Goal: Transaction & Acquisition: Purchase product/service

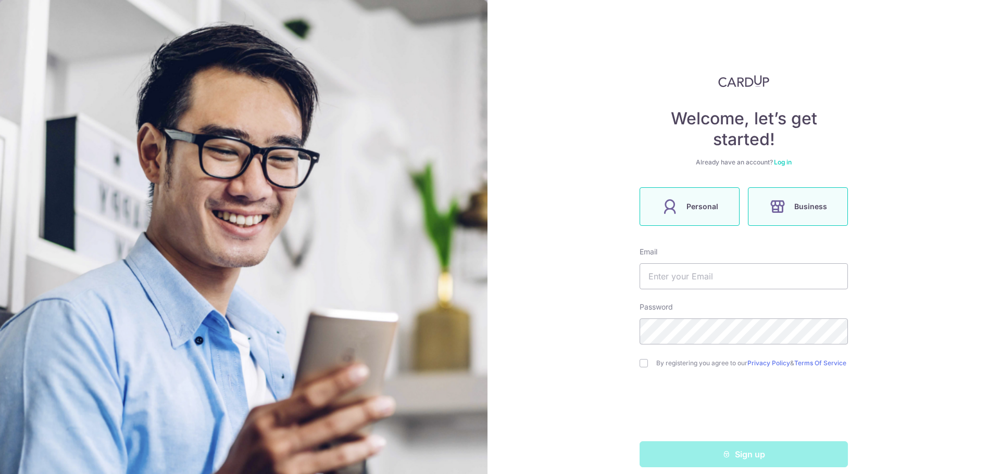
click at [698, 205] on span "Personal" at bounding box center [702, 207] width 32 height 12
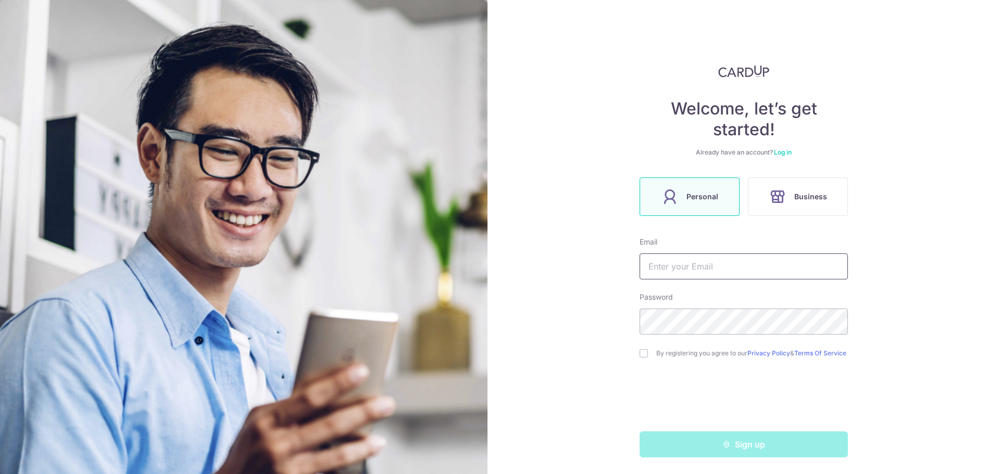
click at [689, 262] on input "text" at bounding box center [744, 267] width 208 height 26
type input "jeffreylee97@outlook.com"
click at [595, 299] on div "Welcome, let’s get started! Already have an account? Log in Personal Business E…" at bounding box center [743, 237] width 512 height 474
click at [634, 356] on div "Welcome, let’s get started! Already have an account? Log in Personal Business E…" at bounding box center [743, 237] width 512 height 474
click at [640, 355] on input "checkbox" at bounding box center [644, 353] width 8 height 8
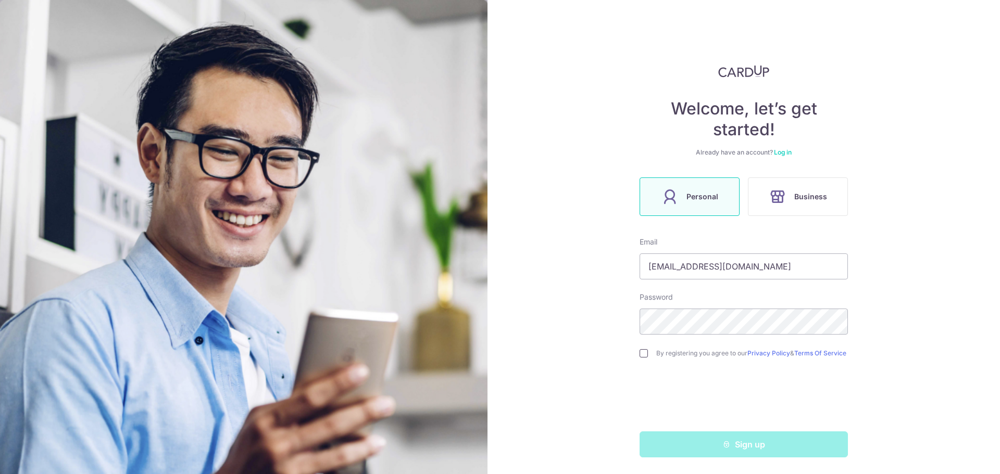
checkbox input "true"
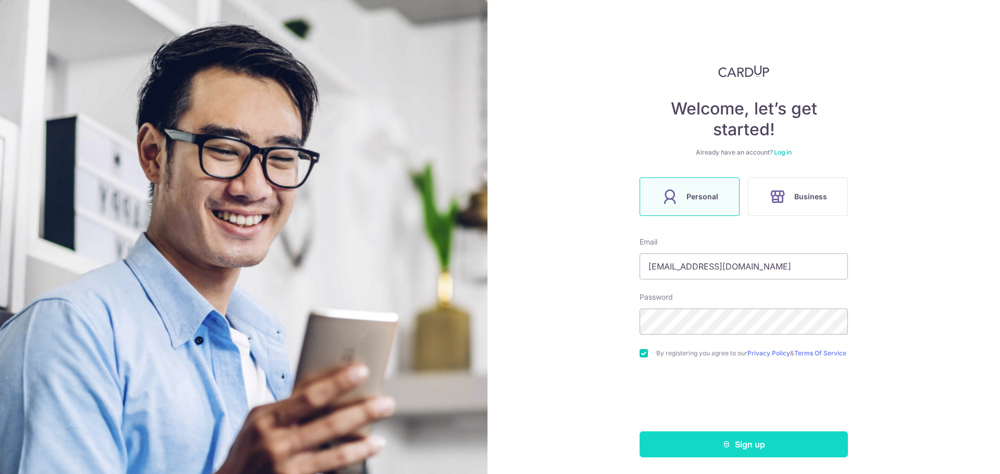
click at [692, 432] on button "Sign up" at bounding box center [744, 445] width 208 height 26
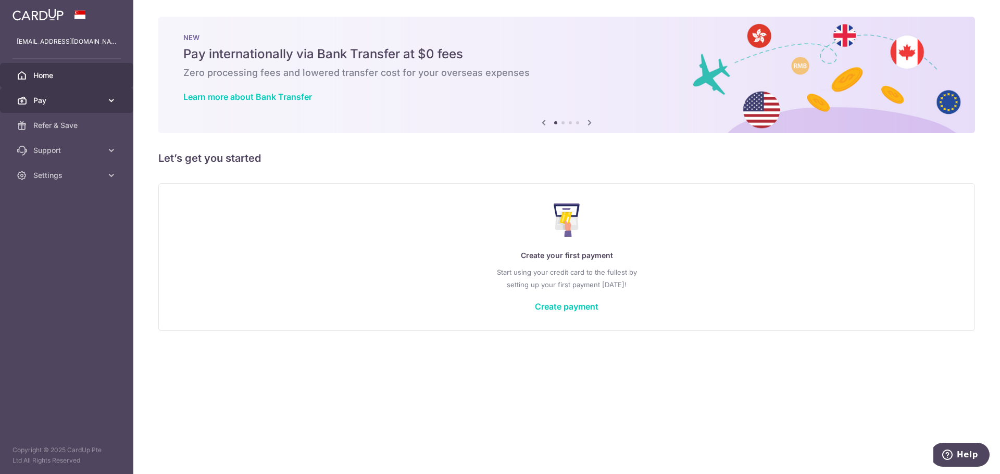
click at [108, 106] on link "Pay" at bounding box center [66, 100] width 133 height 25
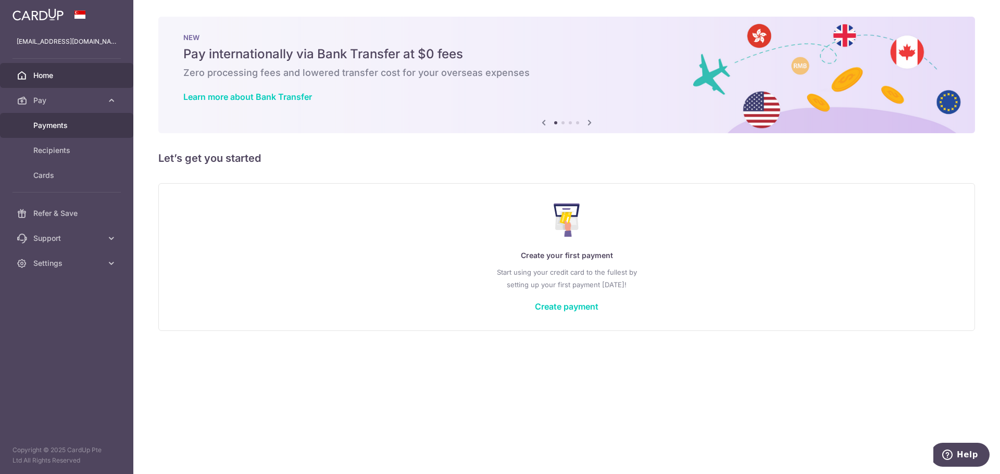
click at [63, 128] on span "Payments" at bounding box center [67, 125] width 69 height 10
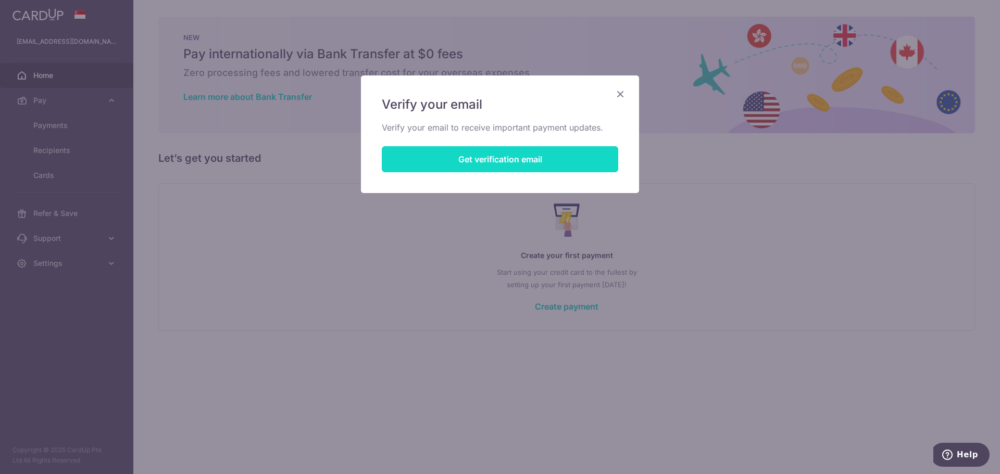
click at [412, 160] on button "Get verification email" at bounding box center [500, 159] width 236 height 26
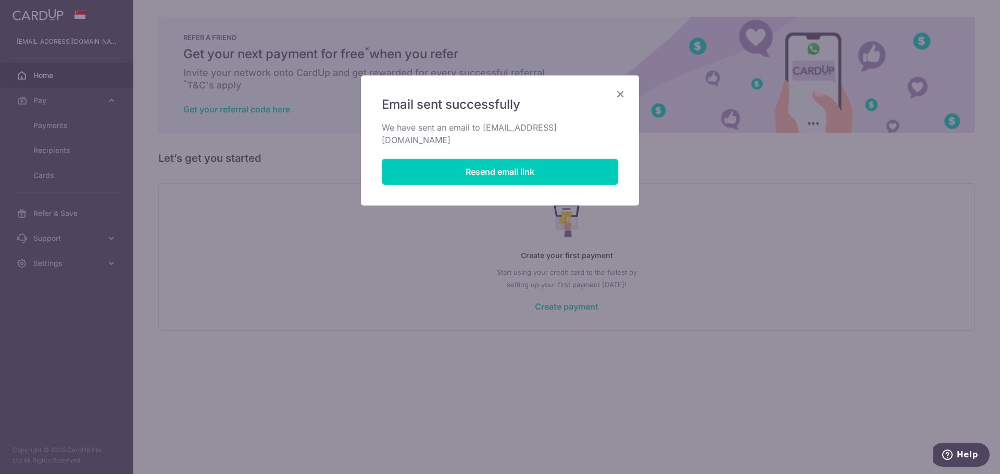
click at [619, 94] on icon "Close" at bounding box center [620, 93] width 12 height 13
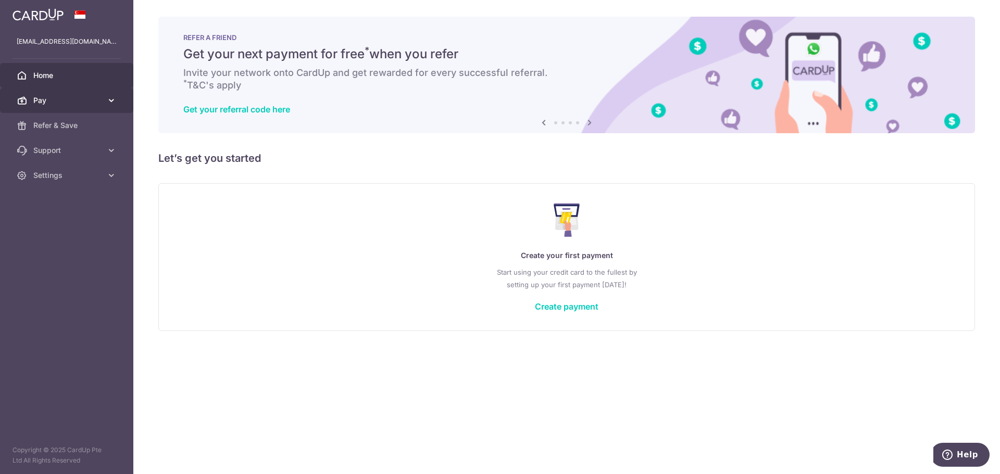
click at [101, 99] on span "Pay" at bounding box center [67, 100] width 69 height 10
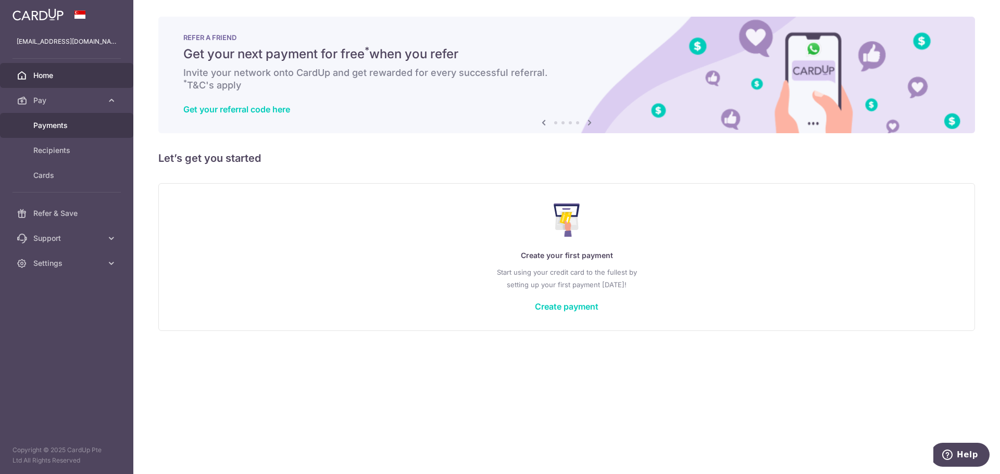
click at [67, 126] on span "Payments" at bounding box center [67, 125] width 69 height 10
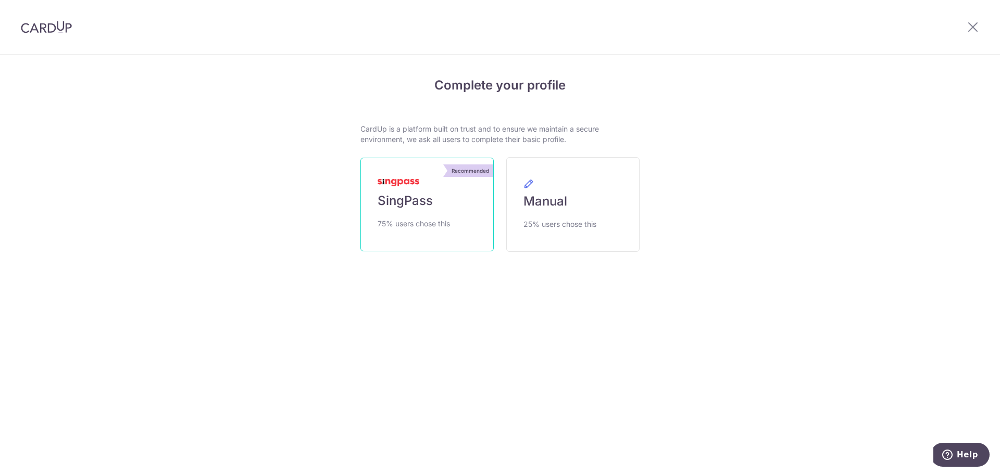
click at [413, 233] on link "Recommended SingPass 75% users chose this" at bounding box center [426, 205] width 133 height 94
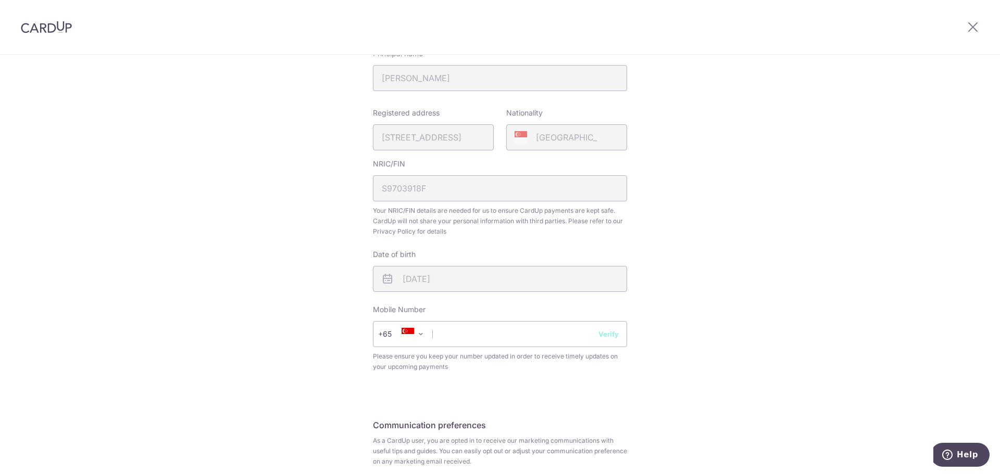
scroll to position [297, 0]
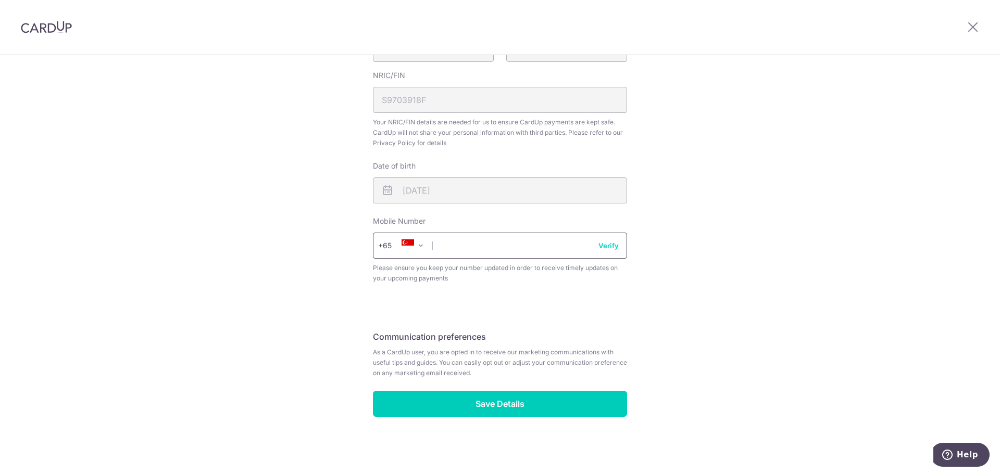
click at [467, 250] on input "text" at bounding box center [500, 246] width 254 height 26
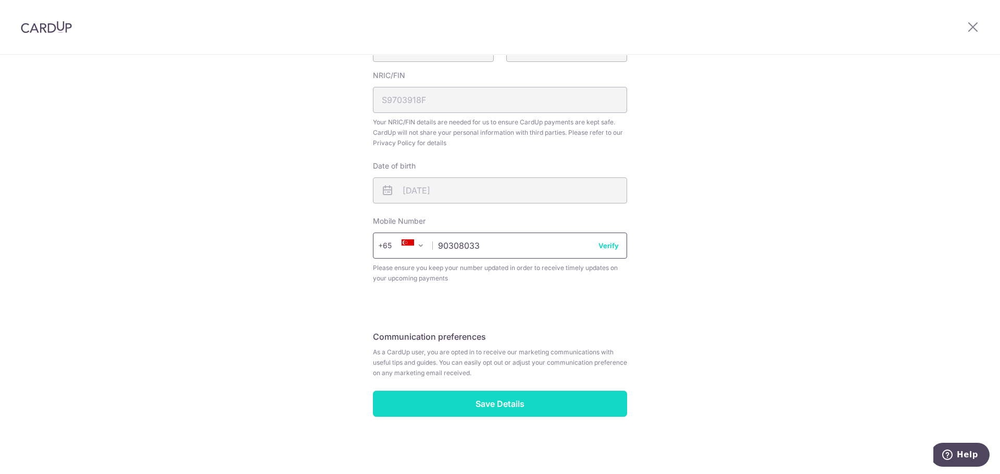
type input "90308033"
click at [531, 398] on input "Save Details" at bounding box center [500, 404] width 254 height 26
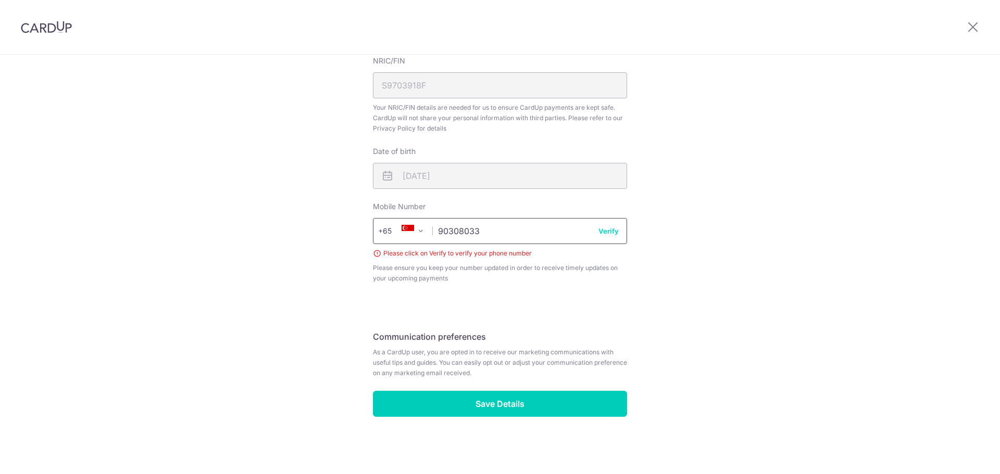
click at [616, 231] on input "90308033" at bounding box center [500, 231] width 254 height 26
click at [609, 230] on button "Verify" at bounding box center [608, 231] width 20 height 10
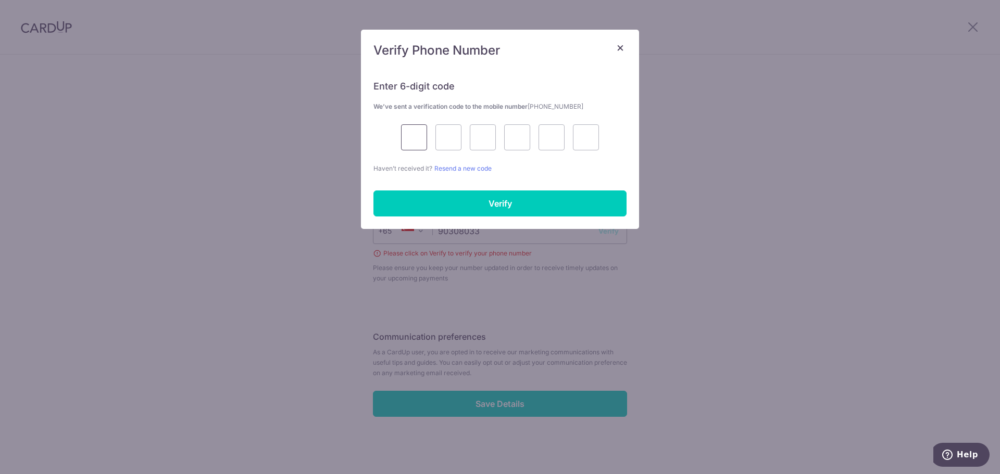
click at [415, 136] on input "text" at bounding box center [414, 137] width 26 height 26
type input "5"
type input "9"
type input "5"
type input "4"
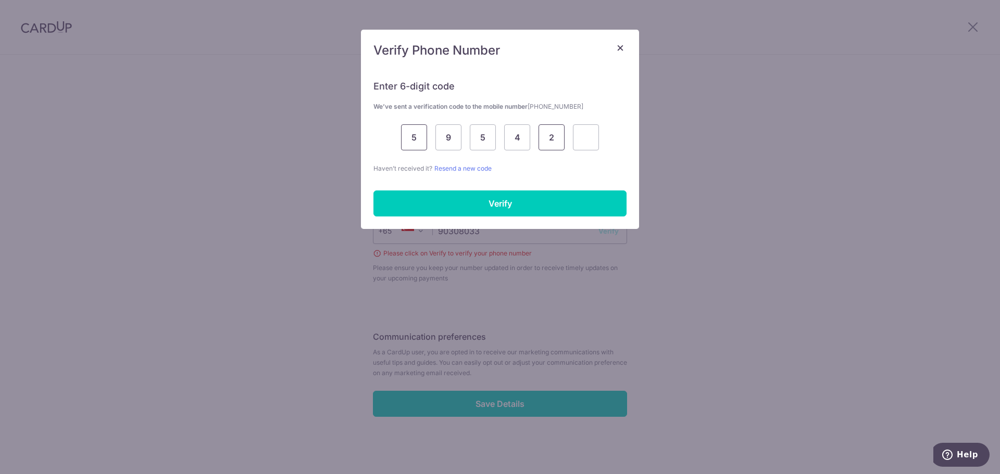
type input "2"
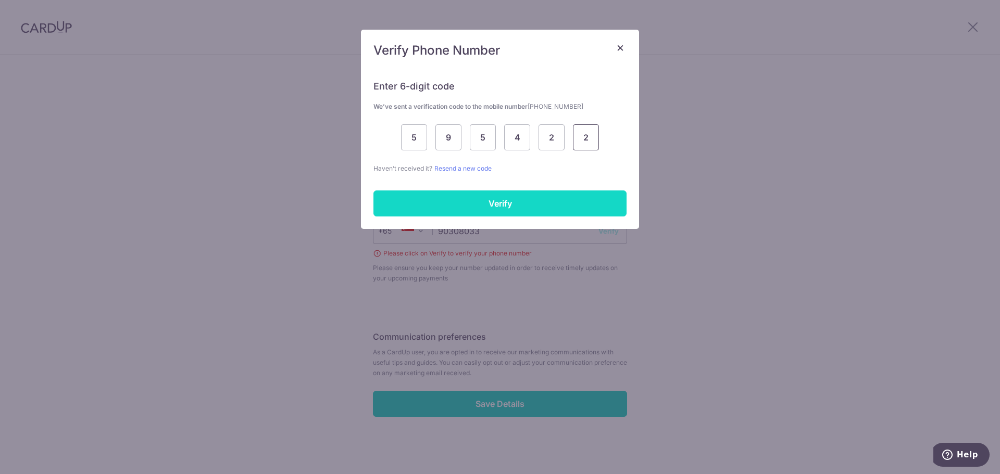
type input "2"
click at [501, 214] on input "Verify" at bounding box center [499, 204] width 253 height 26
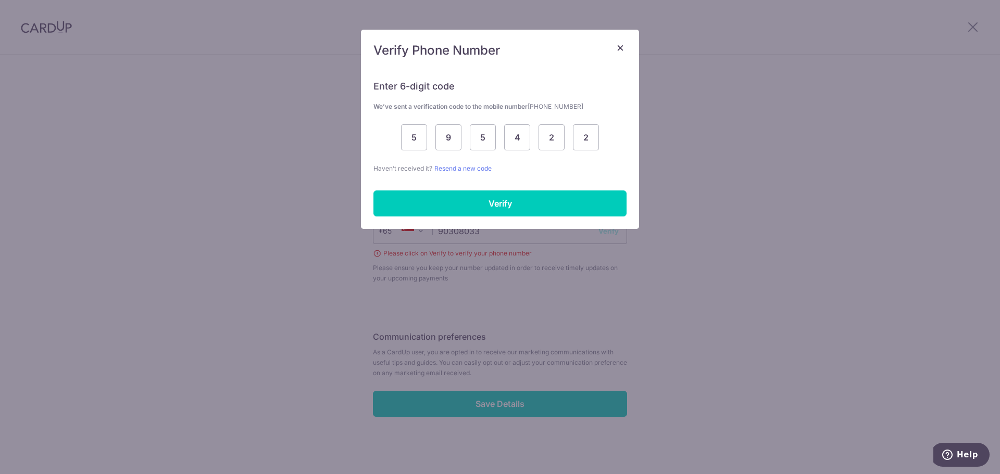
scroll to position [297, 0]
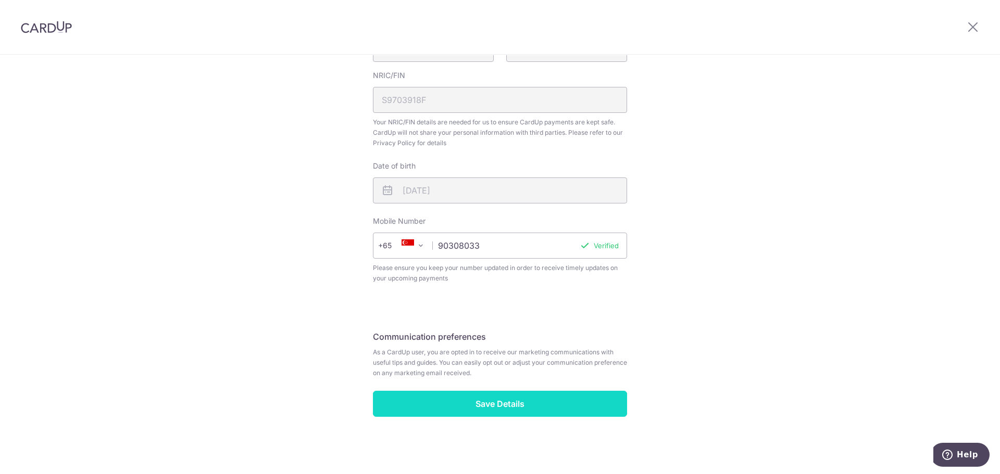
click at [546, 399] on input "Save Details" at bounding box center [500, 404] width 254 height 26
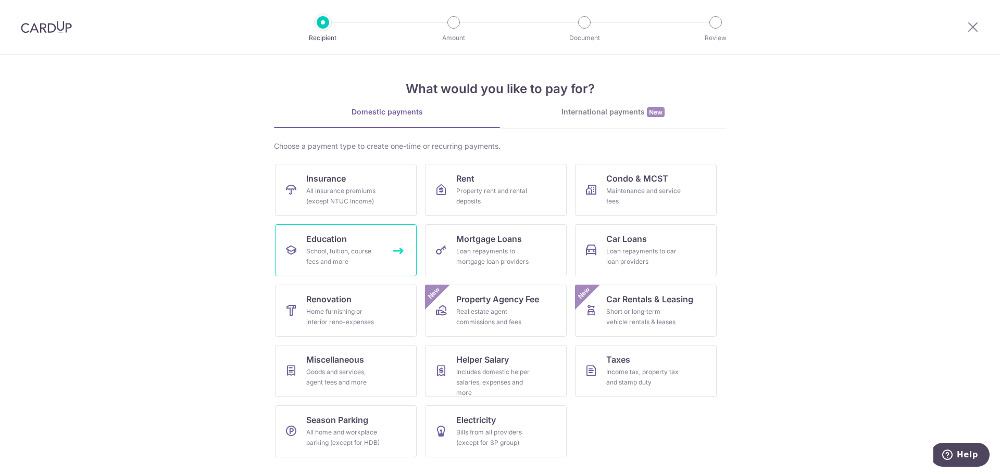
click at [361, 256] on div "School, tuition, course fees and more" at bounding box center [343, 256] width 75 height 21
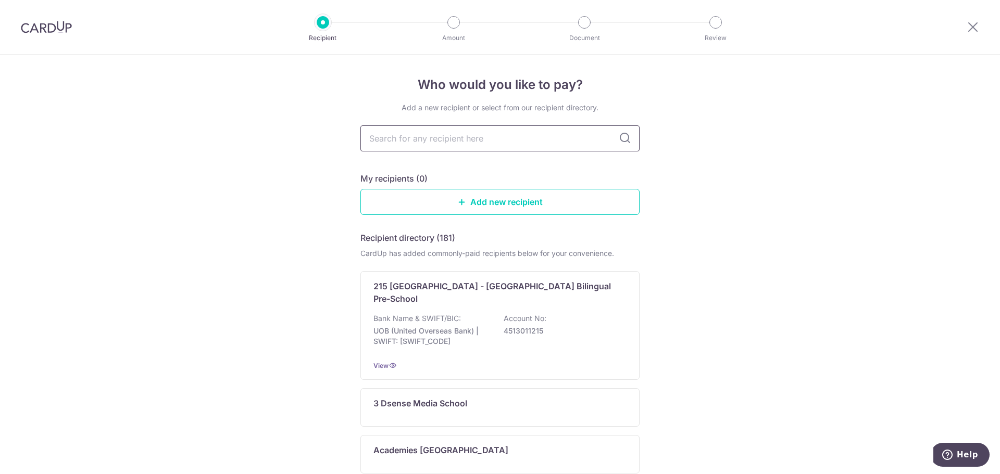
click at [542, 139] on input "text" at bounding box center [499, 139] width 279 height 26
click at [494, 133] on input "text" at bounding box center [499, 139] width 279 height 26
type input "dbs"
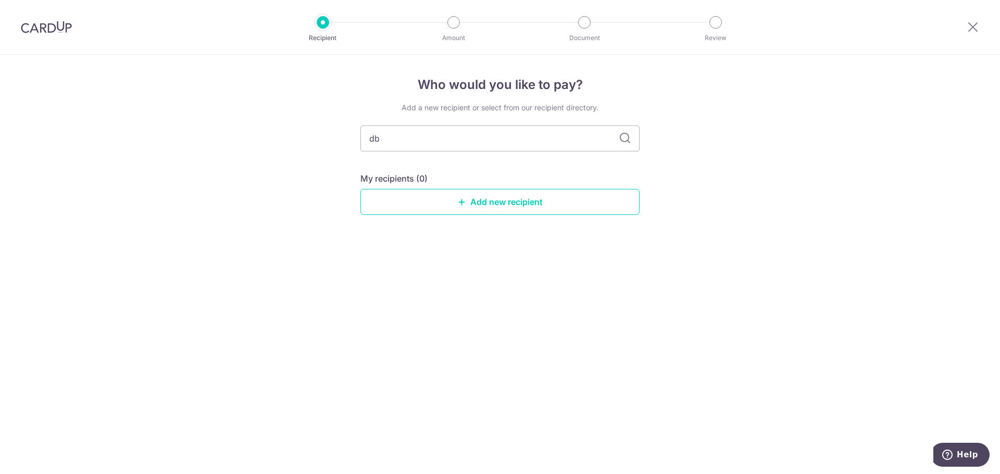
type input "d"
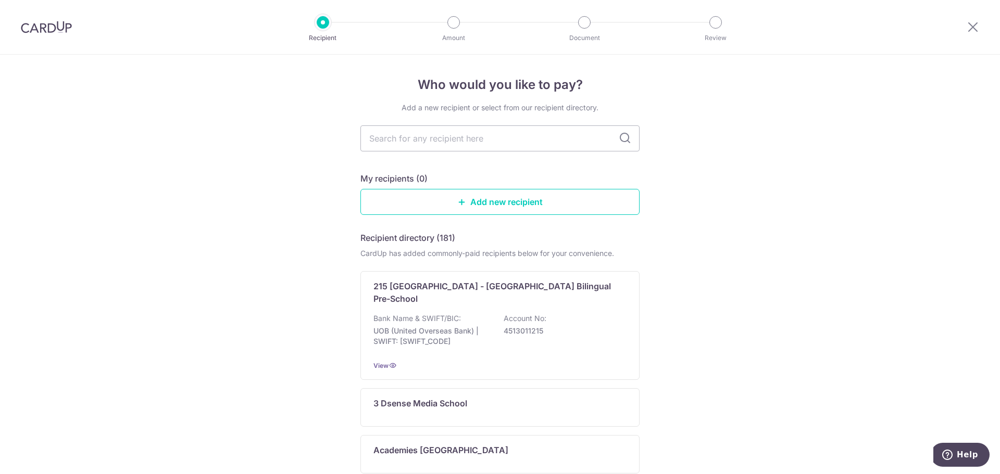
click at [964, 24] on div at bounding box center [973, 27] width 54 height 54
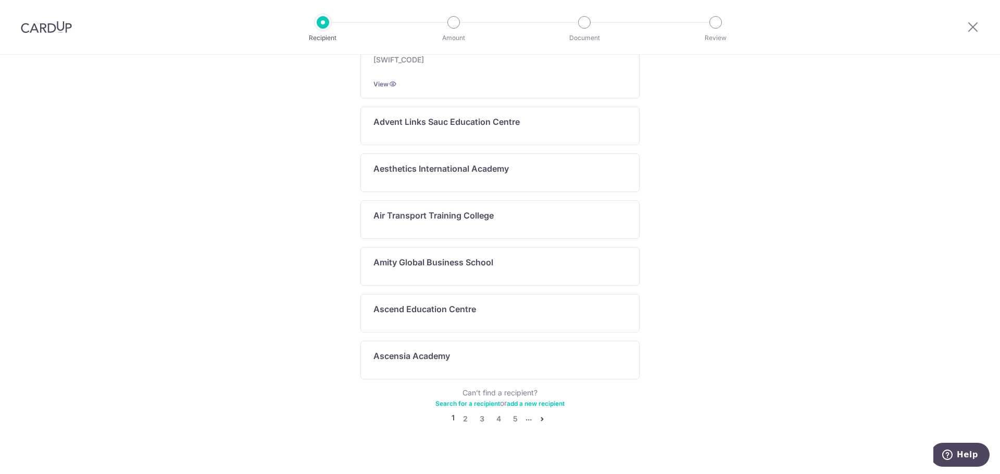
scroll to position [11, 0]
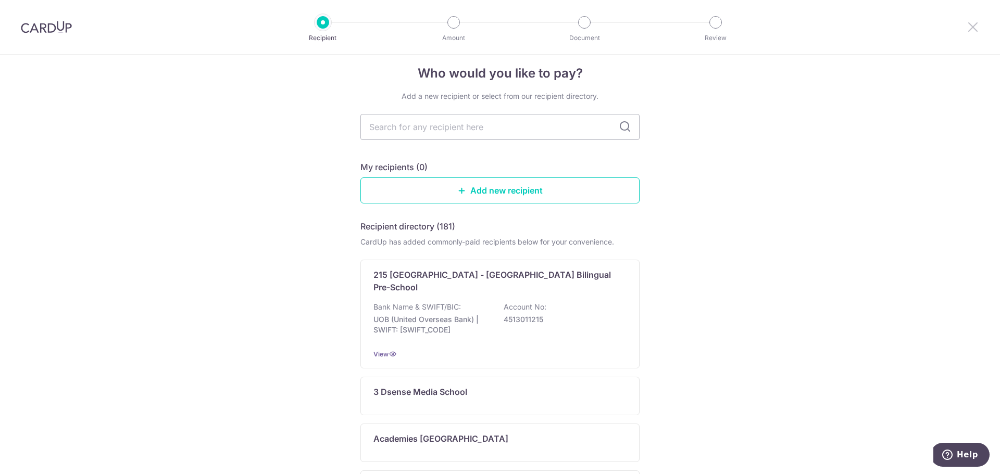
click at [979, 32] on icon at bounding box center [973, 26] width 12 height 13
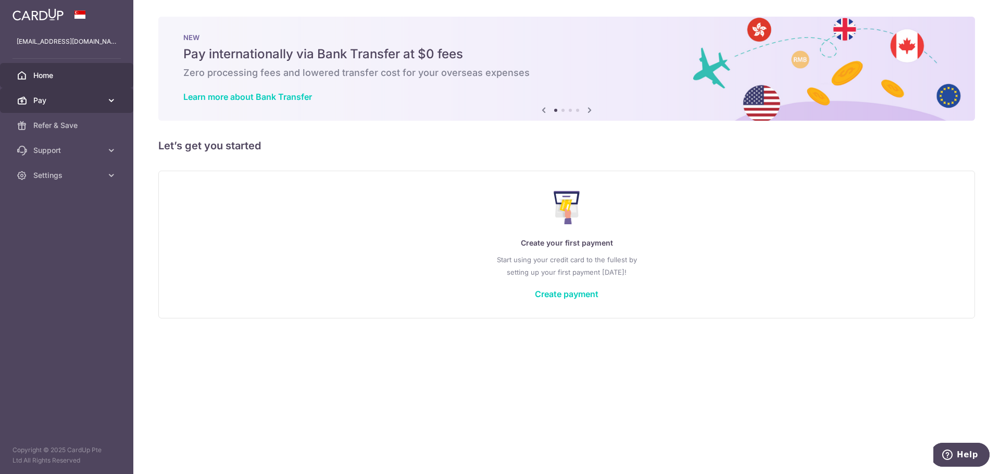
click at [110, 104] on icon at bounding box center [111, 100] width 10 height 10
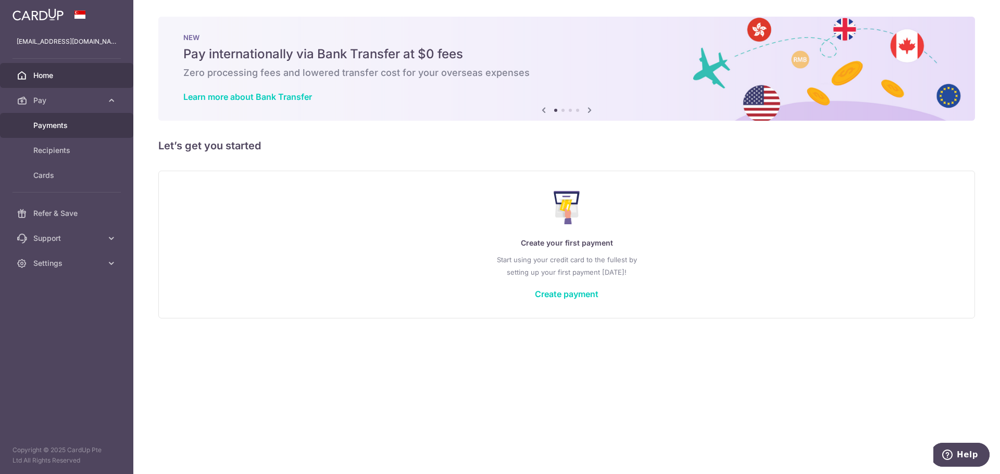
click at [64, 132] on link "Payments" at bounding box center [66, 125] width 133 height 25
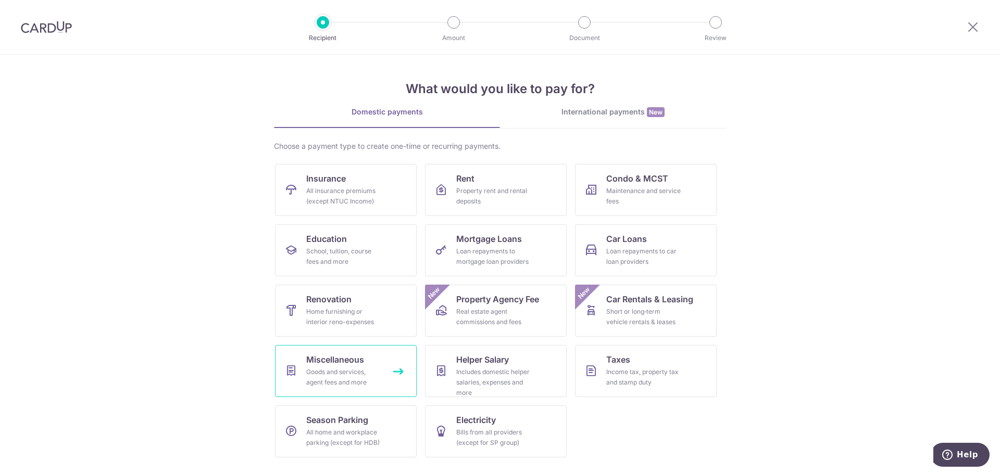
click at [370, 384] on div "Goods and services, agent fees and more" at bounding box center [343, 377] width 75 height 21
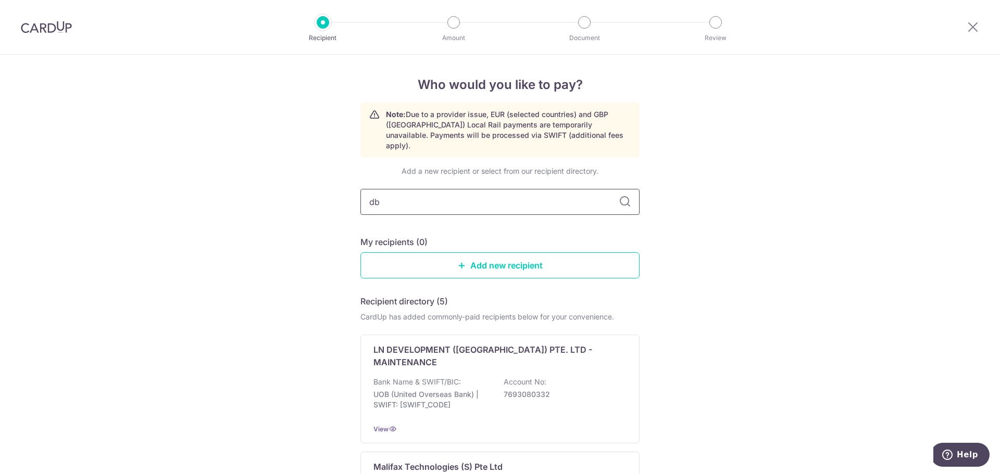
type input "dbs"
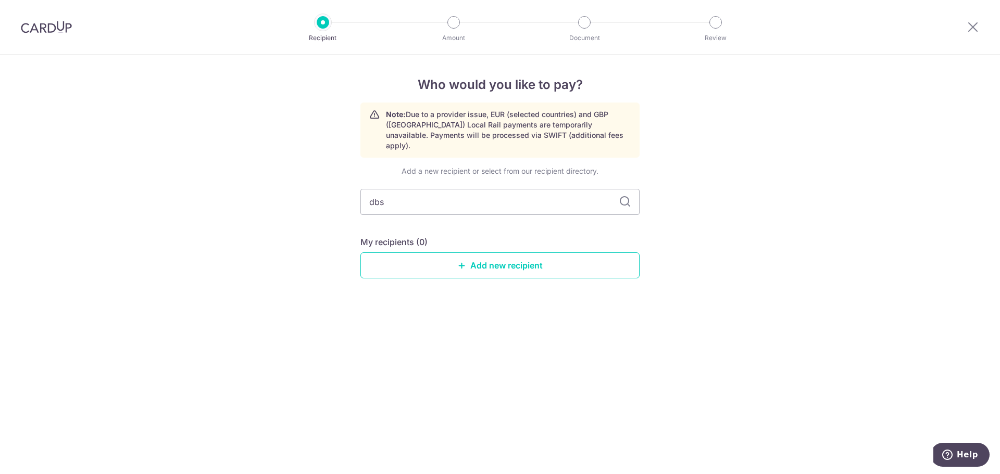
click at [46, 29] on img at bounding box center [46, 27] width 51 height 12
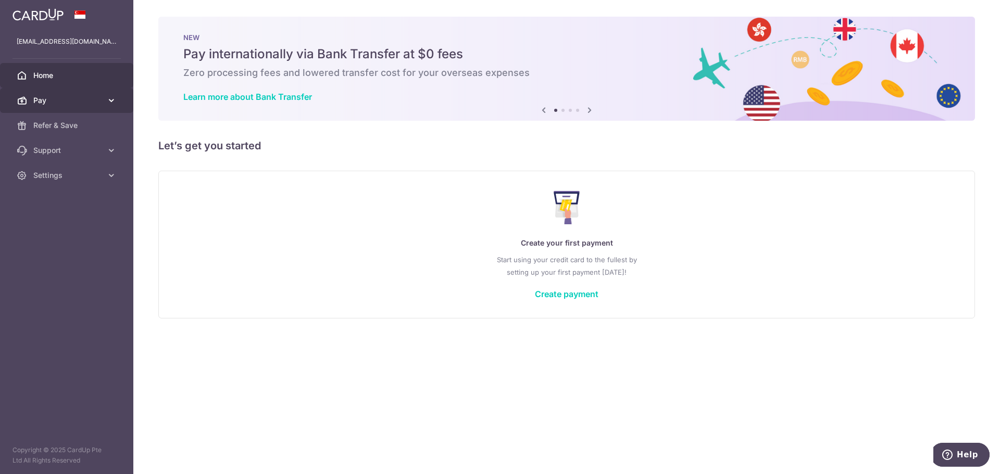
click at [109, 98] on icon at bounding box center [111, 100] width 10 height 10
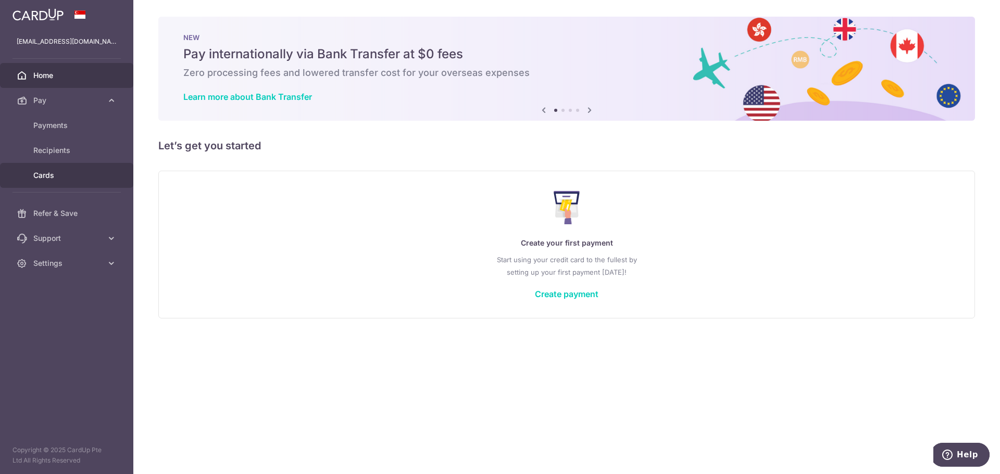
click at [68, 176] on span "Cards" at bounding box center [67, 175] width 69 height 10
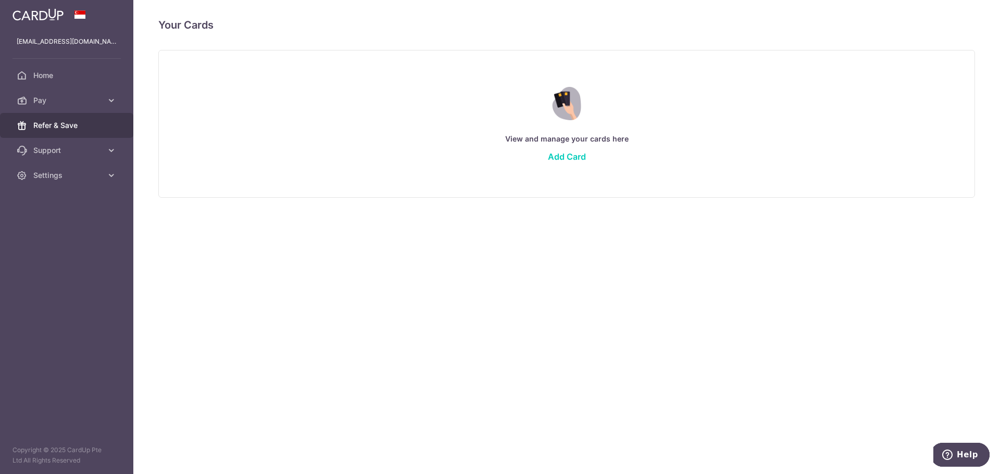
click at [48, 121] on span "Refer & Save" at bounding box center [67, 125] width 69 height 10
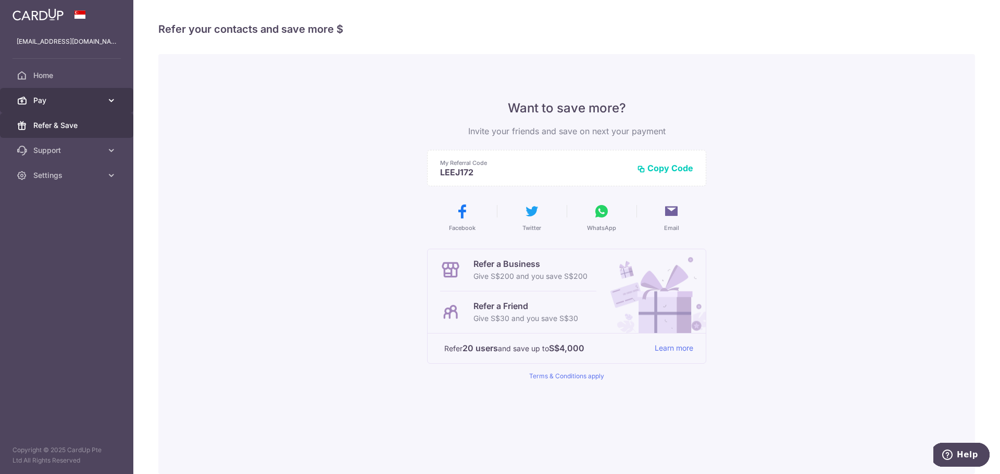
click at [107, 99] on icon at bounding box center [111, 100] width 10 height 10
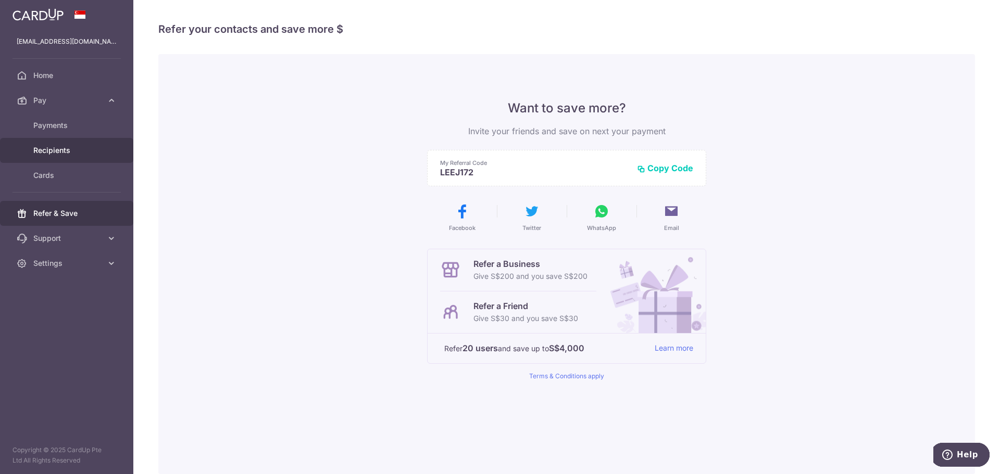
click at [56, 152] on span "Recipients" at bounding box center [67, 150] width 69 height 10
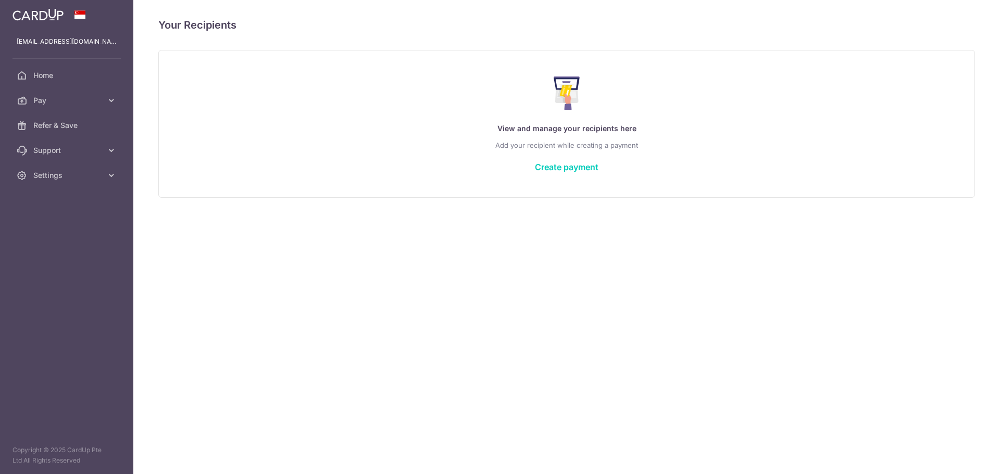
click at [57, 128] on span "Refer & Save" at bounding box center [67, 125] width 69 height 10
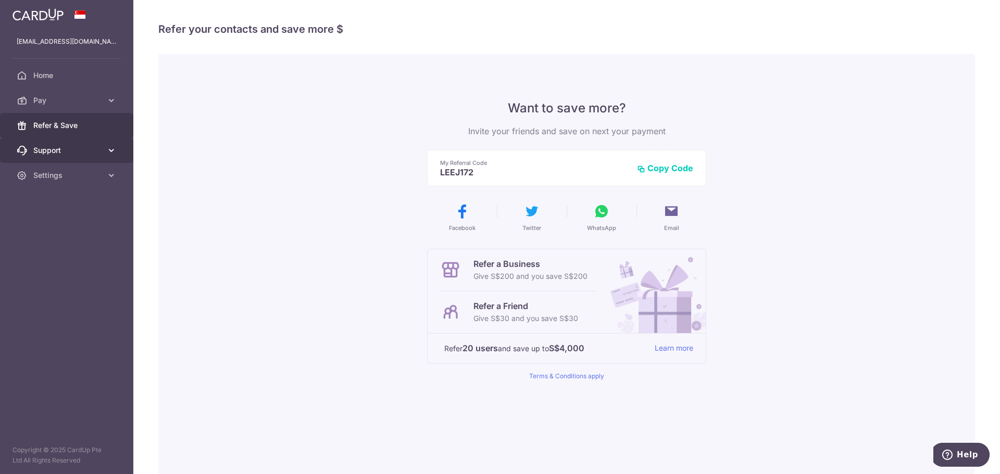
click at [57, 152] on span "Support" at bounding box center [67, 150] width 69 height 10
click at [54, 128] on span "Refer & Save" at bounding box center [67, 125] width 69 height 10
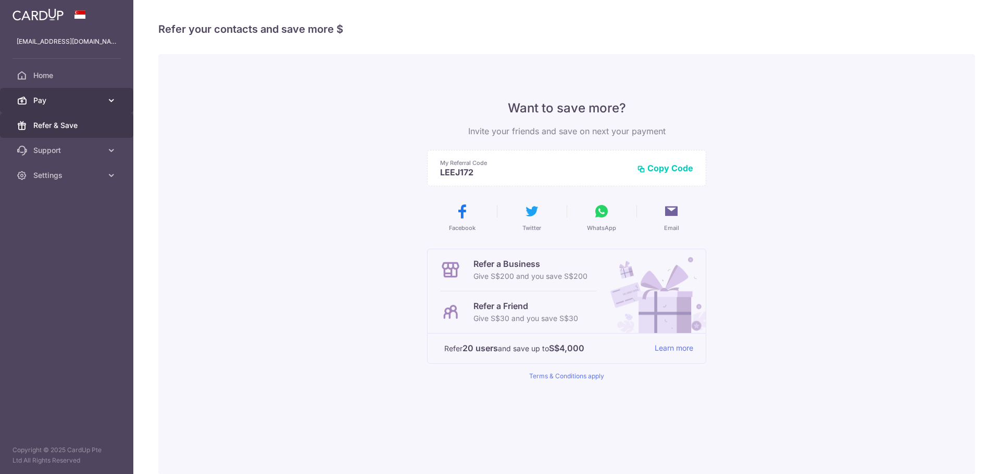
click at [64, 102] on span "Pay" at bounding box center [67, 100] width 69 height 10
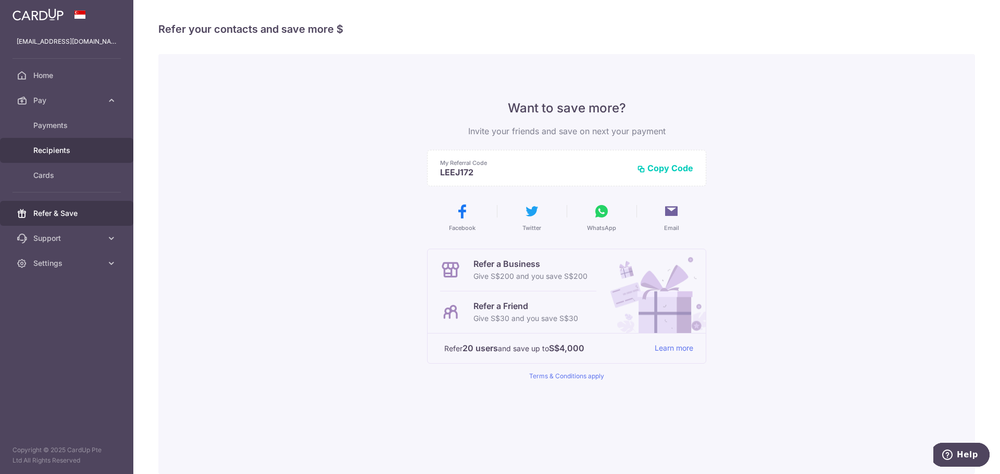
click at [60, 147] on span "Recipients" at bounding box center [67, 150] width 69 height 10
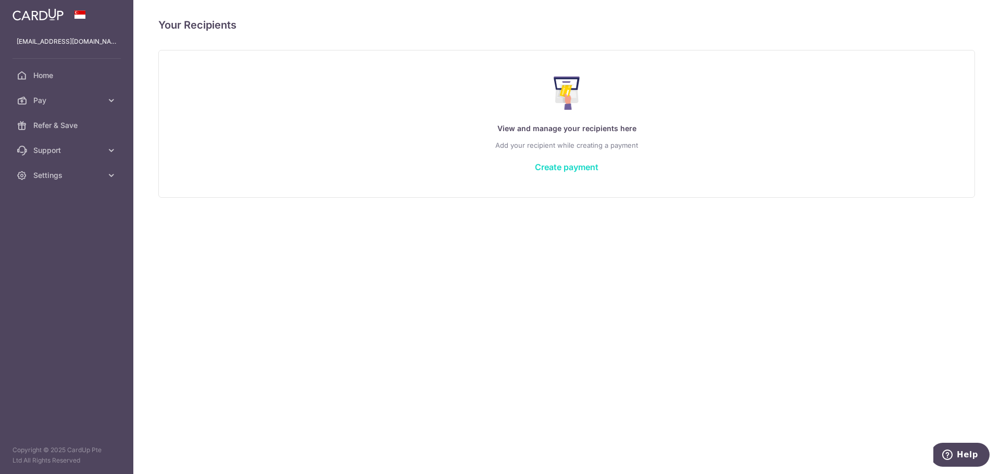
click at [568, 168] on link "Create payment" at bounding box center [567, 167] width 64 height 10
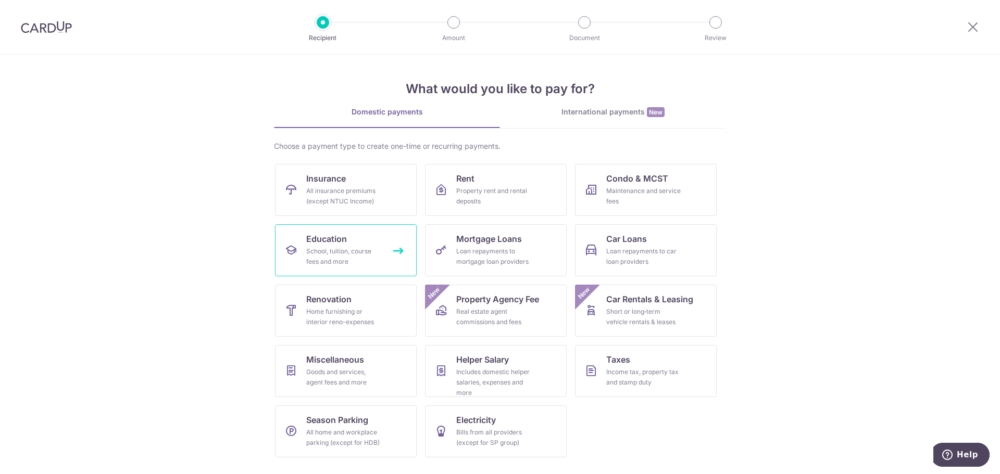
click at [374, 267] on div "School, tuition, course fees and more" at bounding box center [343, 256] width 75 height 21
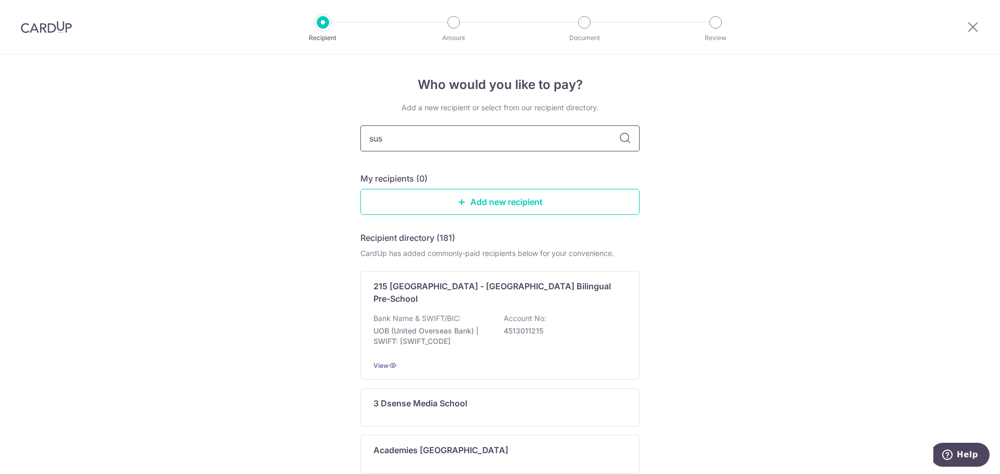
type input "suss"
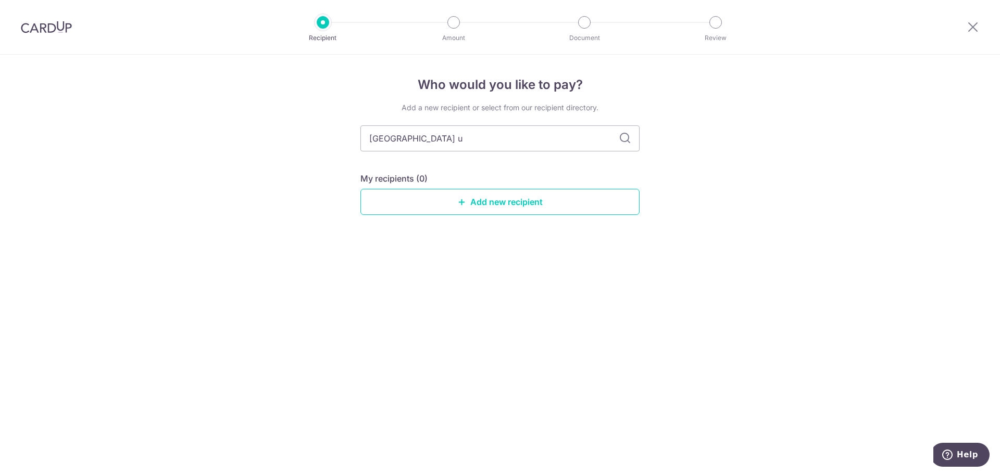
type input "singapore un"
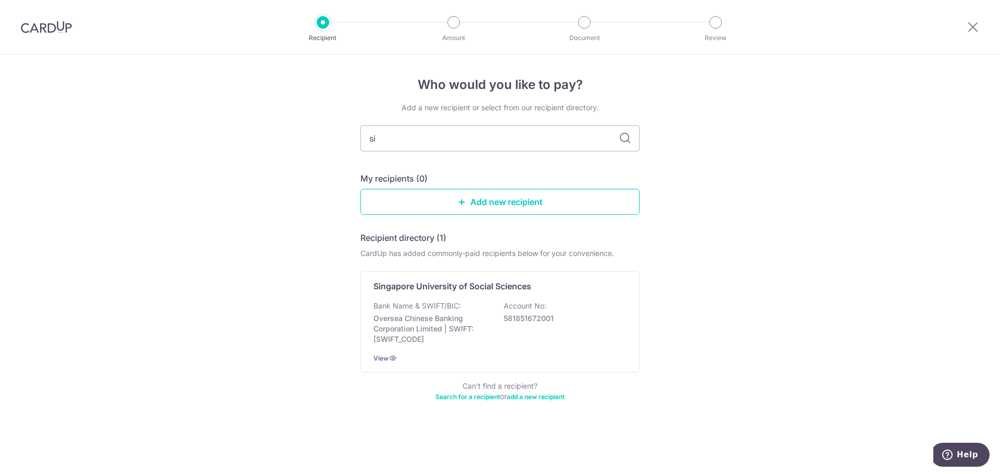
type input "s"
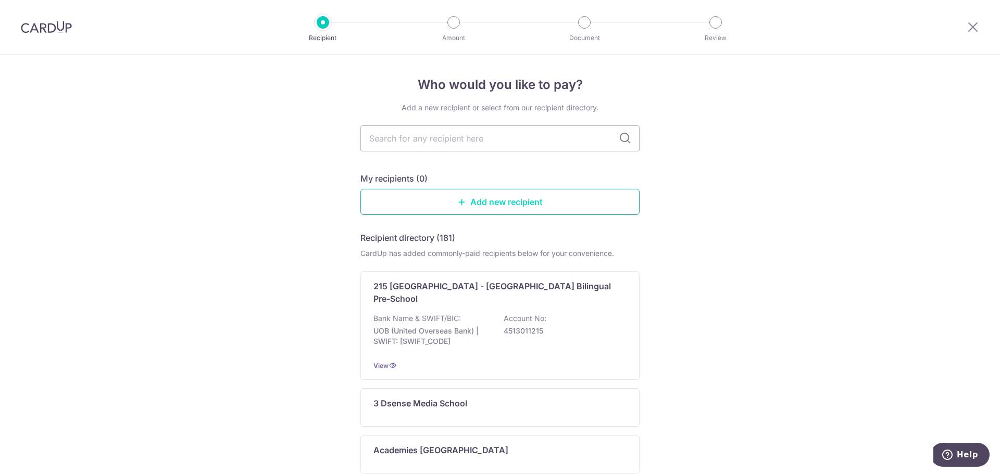
click at [515, 207] on link "Add new recipient" at bounding box center [499, 202] width 279 height 26
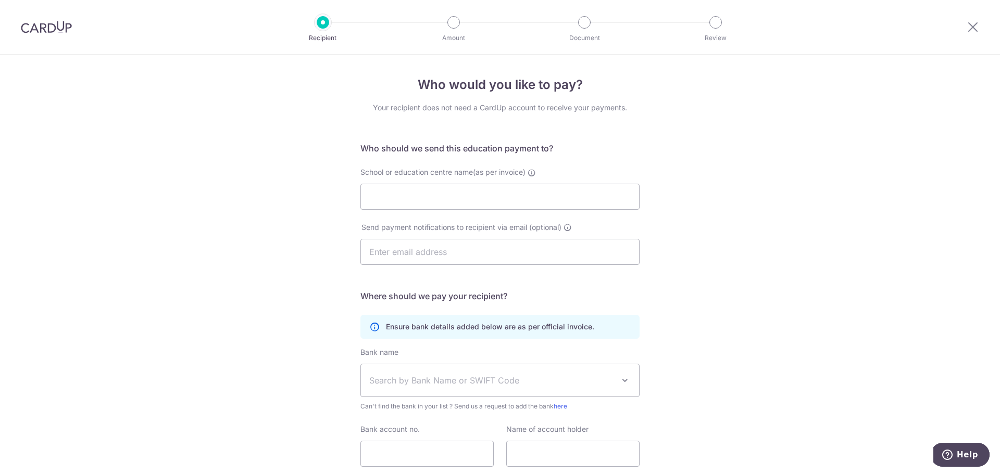
click at [44, 23] on img at bounding box center [46, 27] width 51 height 12
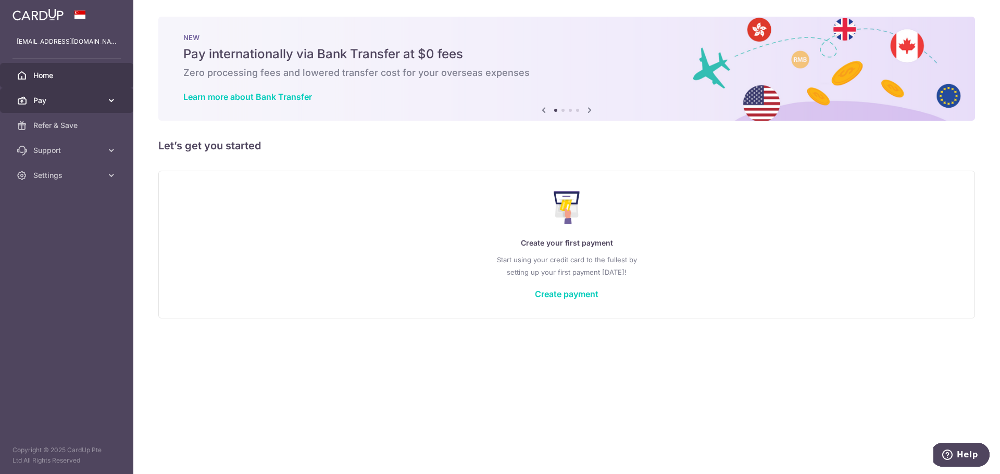
click at [112, 104] on icon at bounding box center [111, 100] width 10 height 10
click at [116, 105] on icon at bounding box center [111, 100] width 10 height 10
click at [108, 177] on icon at bounding box center [111, 175] width 10 height 10
click at [111, 102] on icon at bounding box center [111, 100] width 10 height 10
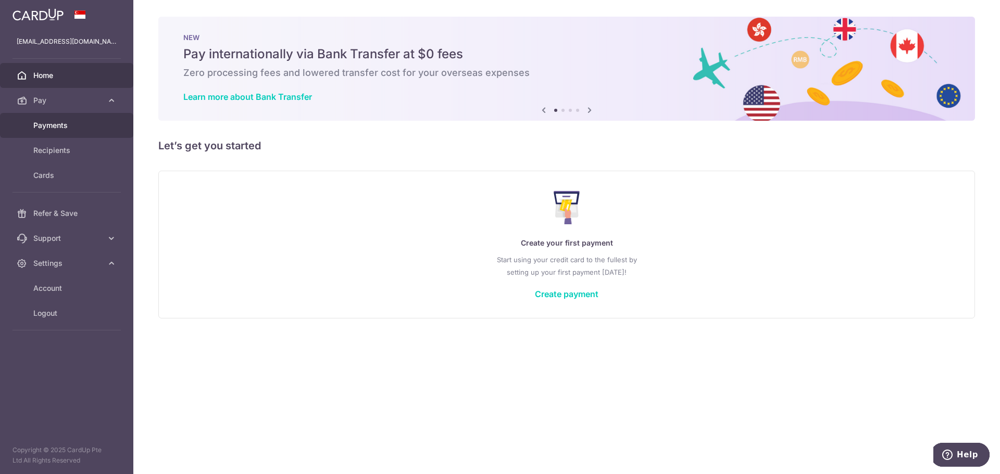
click at [74, 128] on span "Payments" at bounding box center [67, 125] width 69 height 10
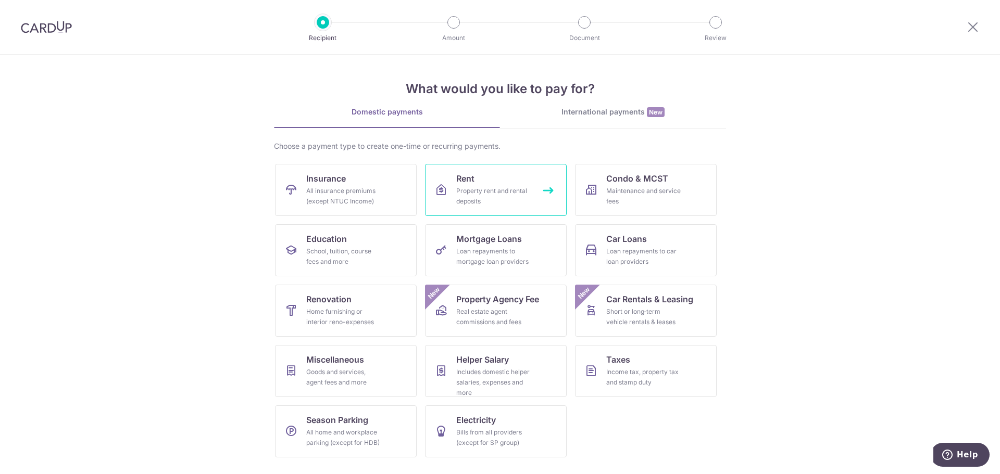
click at [530, 178] on link "Rent Property rent and rental deposits" at bounding box center [496, 190] width 142 height 52
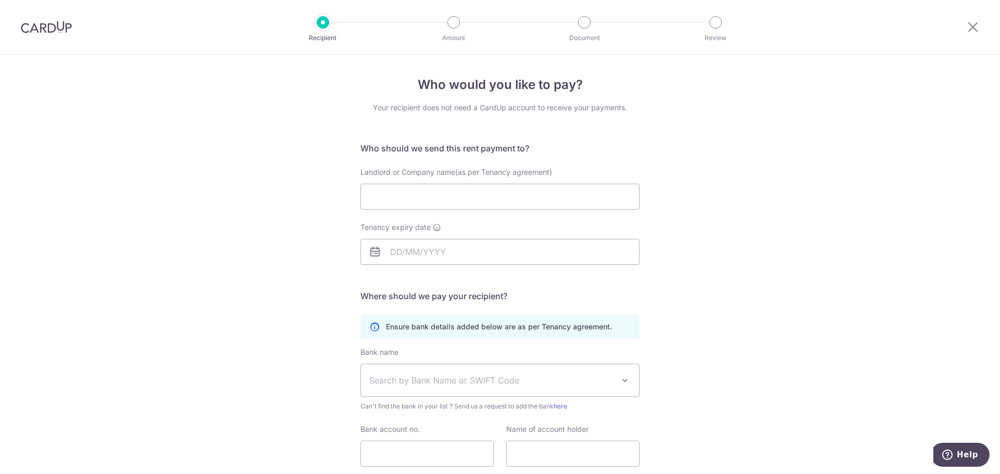
scroll to position [76, 0]
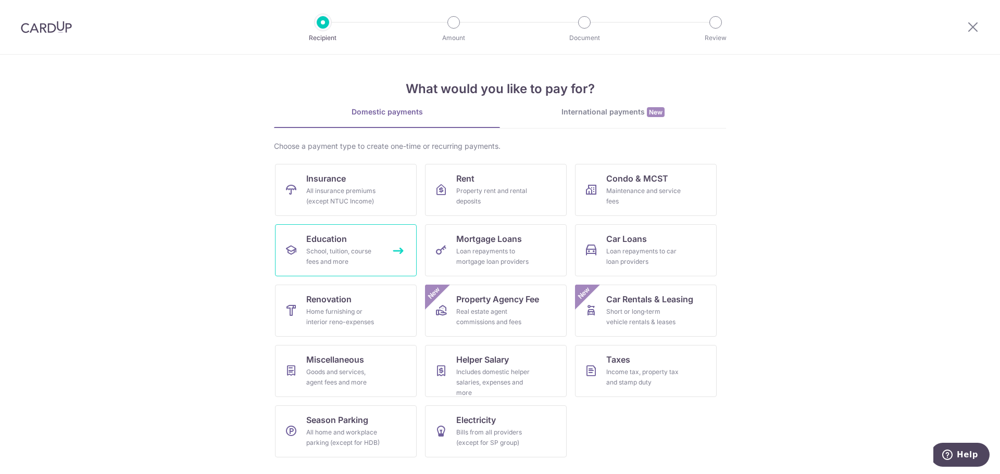
click at [383, 266] on link "Education School, tuition, course fees and more" at bounding box center [346, 250] width 142 height 52
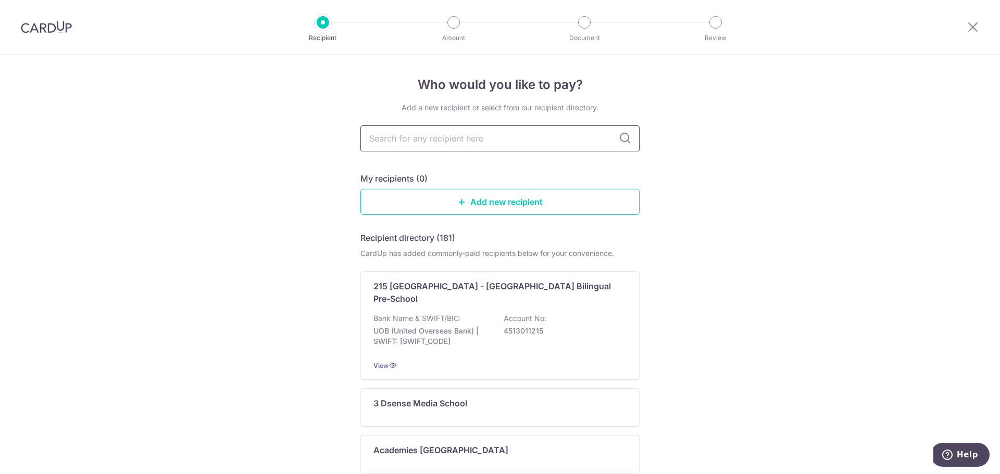
click at [461, 131] on input "text" at bounding box center [499, 139] width 279 height 26
click at [546, 149] on input "text" at bounding box center [499, 139] width 279 height 26
type input "bank"
